Goal: Task Accomplishment & Management: Manage account settings

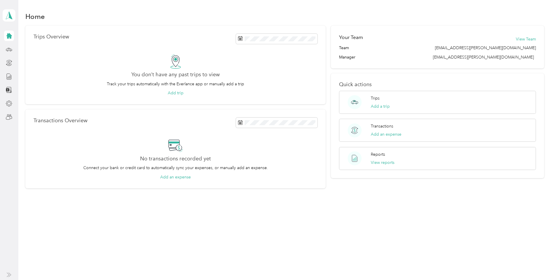
click at [8, 39] on div at bounding box center [9, 36] width 10 height 10
click at [521, 38] on button "View Team" at bounding box center [526, 39] width 20 height 6
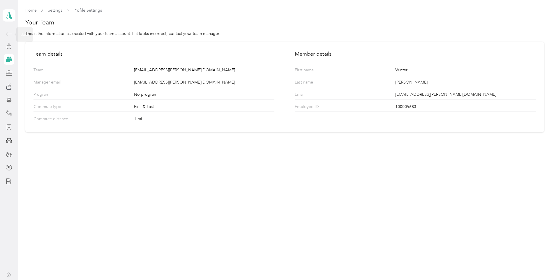
click at [8, 36] on icon at bounding box center [9, 34] width 7 height 7
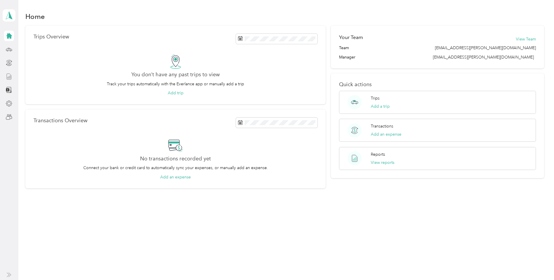
click at [12, 77] on icon at bounding box center [9, 76] width 6 height 6
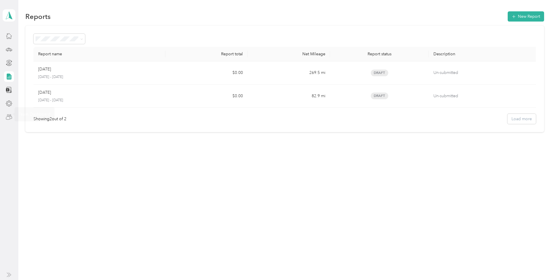
click at [10, 121] on div at bounding box center [9, 117] width 10 height 10
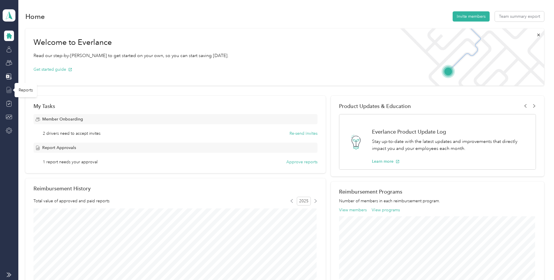
click at [9, 89] on icon at bounding box center [9, 90] width 6 height 6
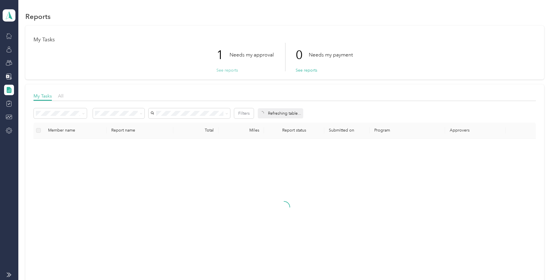
click at [227, 70] on button "See reports" at bounding box center [227, 70] width 22 height 6
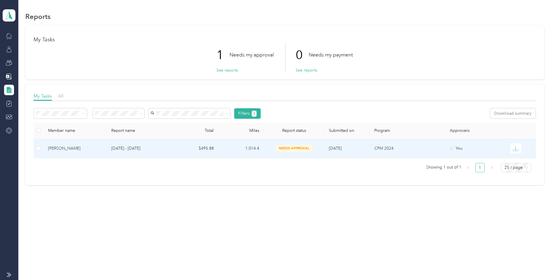
click at [124, 148] on p "[DATE] - [DATE]" at bounding box center [139, 148] width 57 height 6
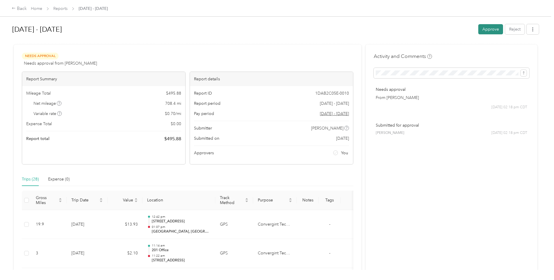
click at [489, 31] on button "Approve" at bounding box center [490, 29] width 25 height 10
